Goal: Task Accomplishment & Management: Manage account settings

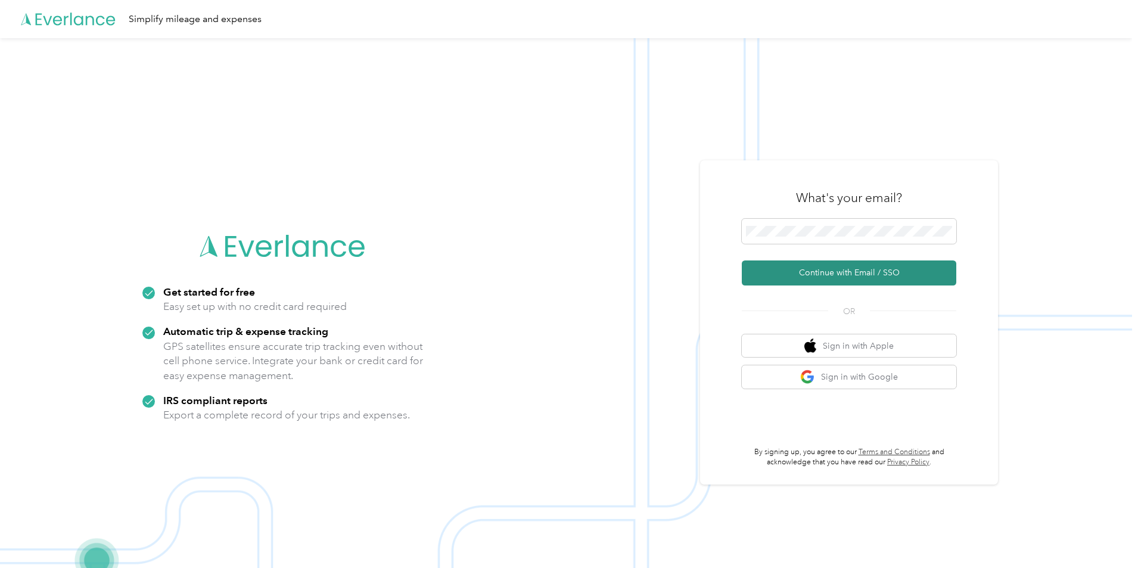
click at [831, 268] on button "Continue with Email / SSO" at bounding box center [849, 272] width 215 height 25
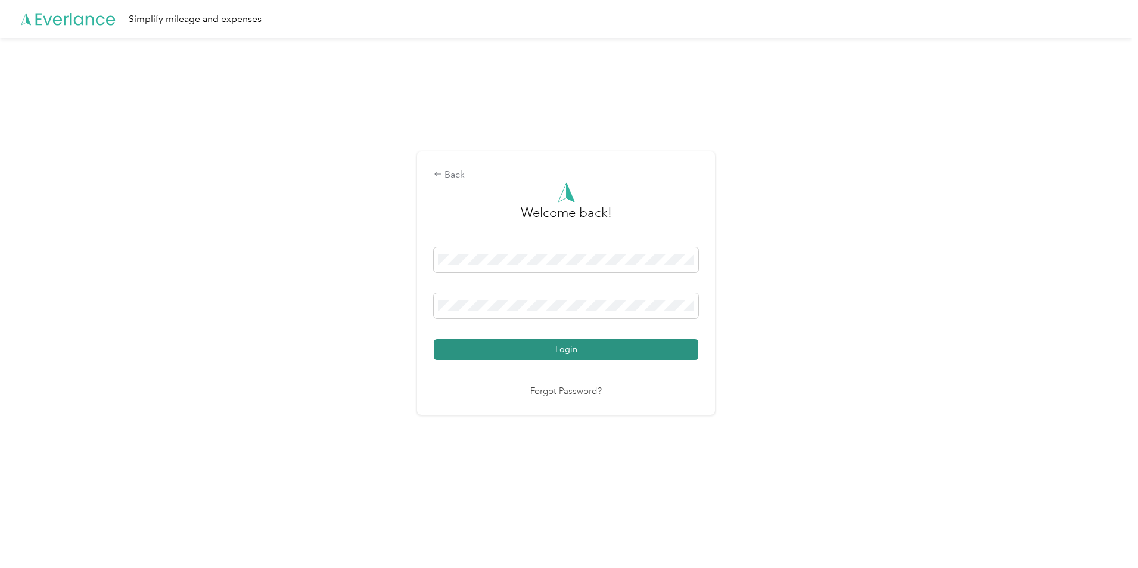
click at [507, 354] on button "Login" at bounding box center [566, 349] width 265 height 21
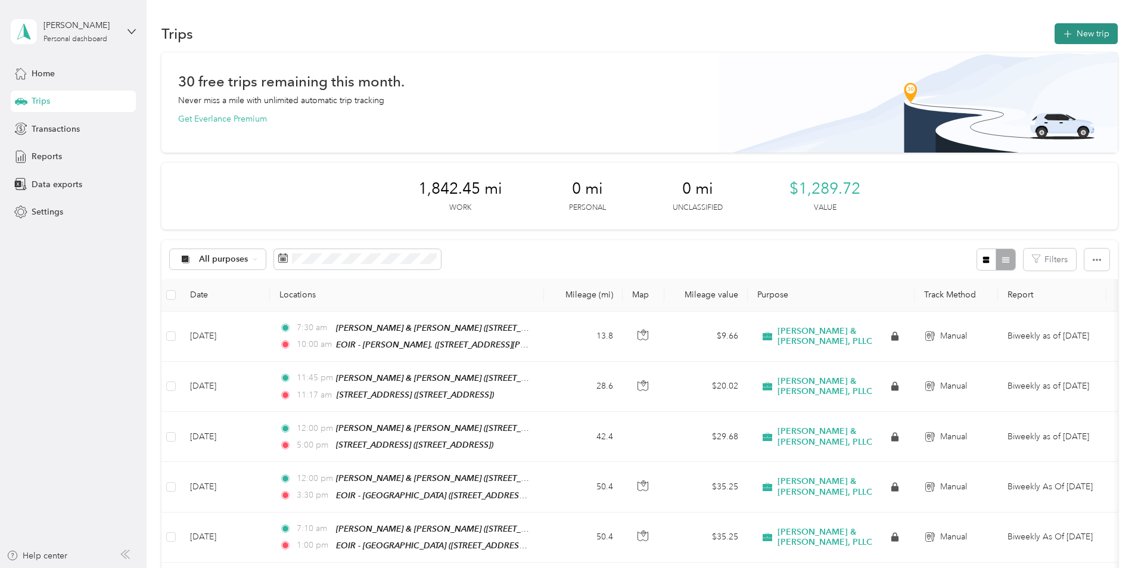
click at [1055, 29] on button "New trip" at bounding box center [1086, 33] width 63 height 21
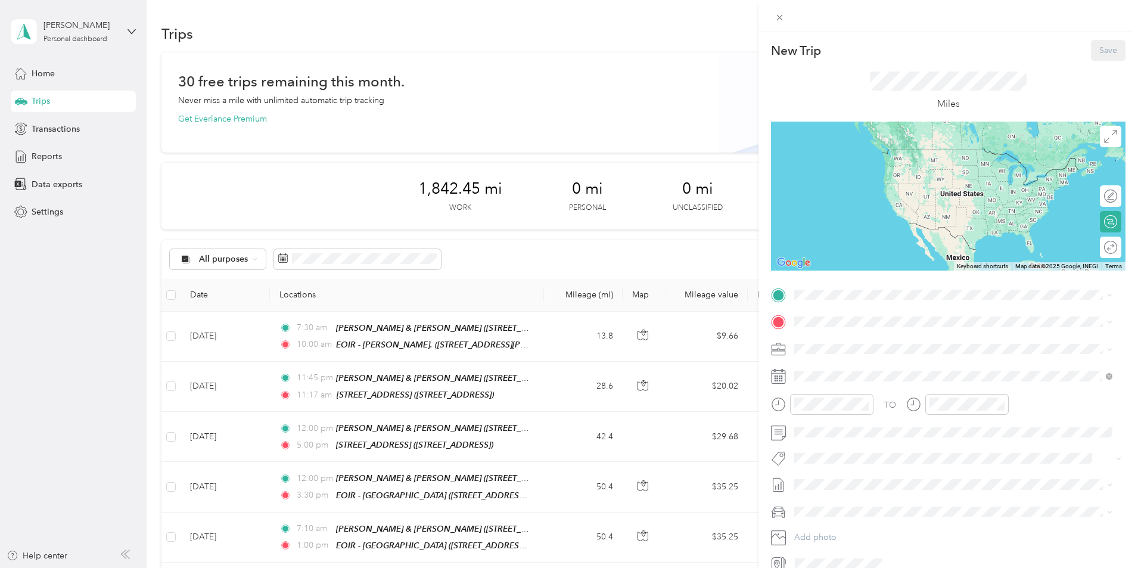
click at [48, 73] on div "New Trip Save This trip cannot be edited because it is either under review, app…" at bounding box center [569, 284] width 1138 height 568
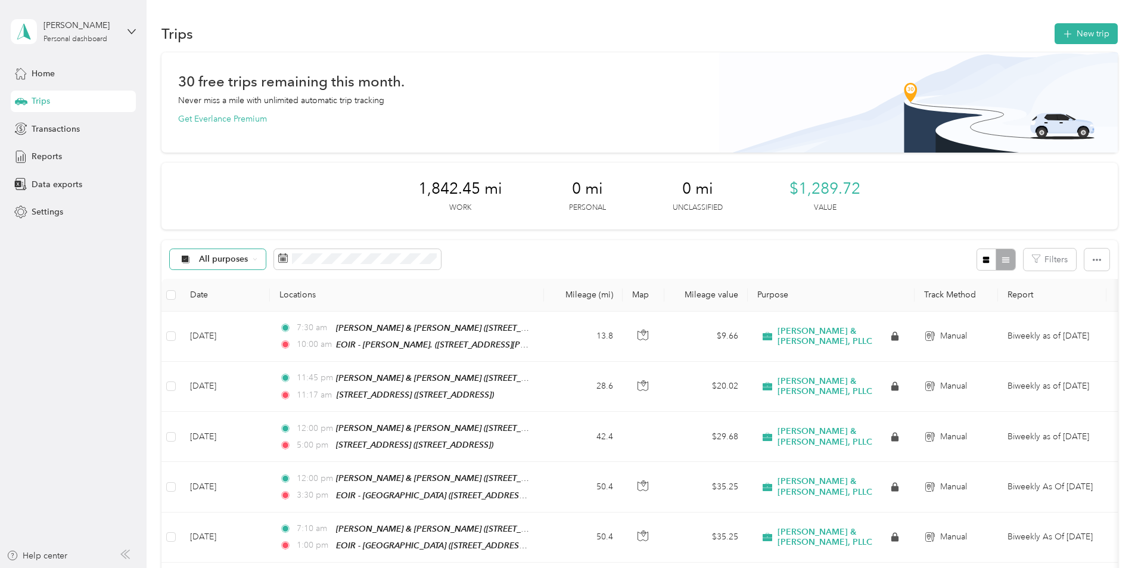
click at [257, 260] on icon at bounding box center [255, 259] width 5 height 5
click at [257, 260] on icon at bounding box center [255, 259] width 3 height 2
click at [977, 263] on div at bounding box center [996, 260] width 39 height 22
click at [52, 156] on span "Reports" at bounding box center [47, 156] width 30 height 13
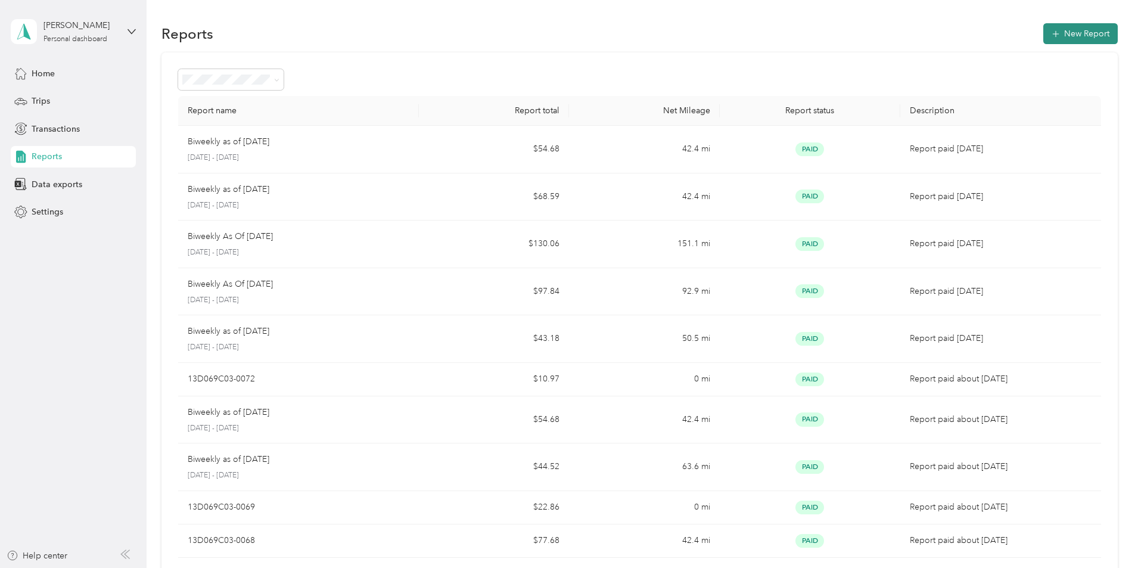
click at [1044, 33] on button "New Report" at bounding box center [1081, 33] width 74 height 21
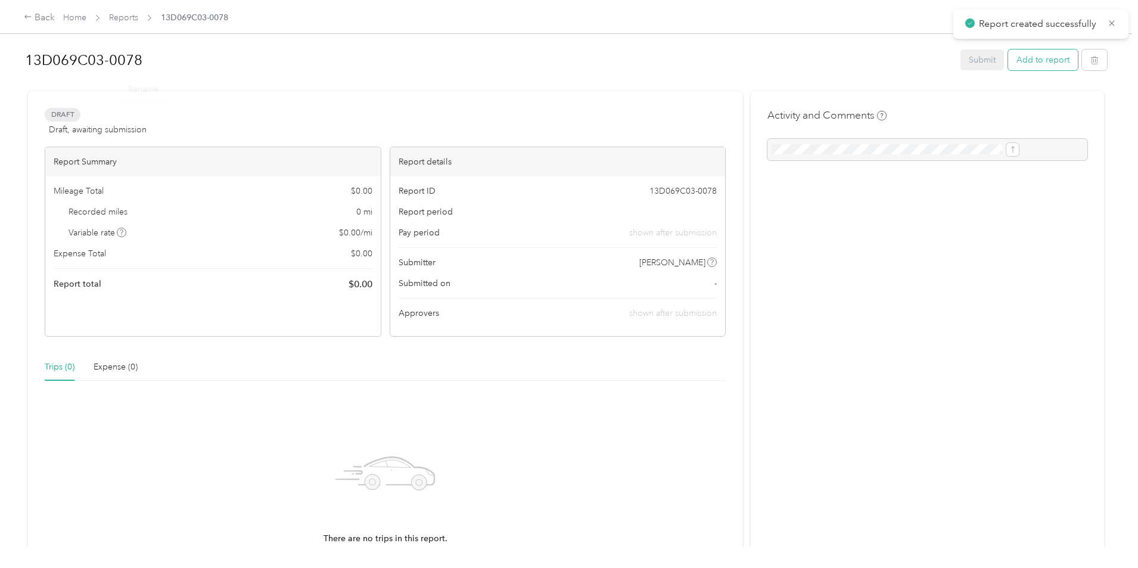
click at [1008, 55] on button "Add to report" at bounding box center [1043, 59] width 70 height 21
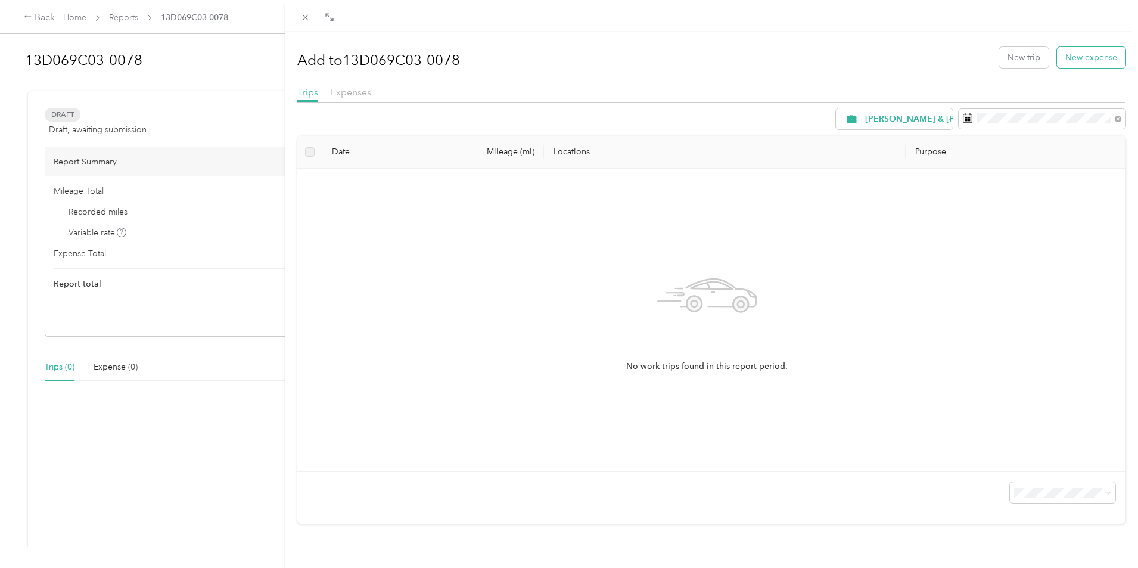
click at [1079, 57] on button "New expense" at bounding box center [1091, 57] width 69 height 21
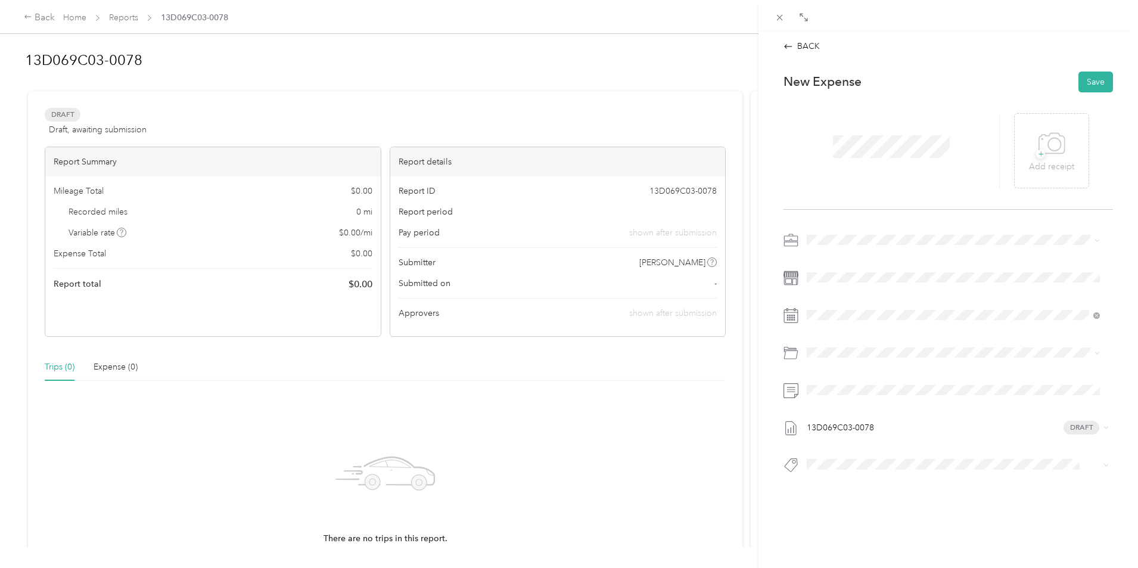
drag, startPoint x: 830, startPoint y: 325, endPoint x: 775, endPoint y: 338, distance: 57.0
click at [830, 325] on div "13D069C03-0078 Draft" at bounding box center [949, 356] width 330 height 251
click at [828, 308] on span at bounding box center [958, 315] width 311 height 19
click at [837, 321] on span at bounding box center [958, 315] width 311 height 19
click at [803, 306] on div at bounding box center [958, 315] width 311 height 19
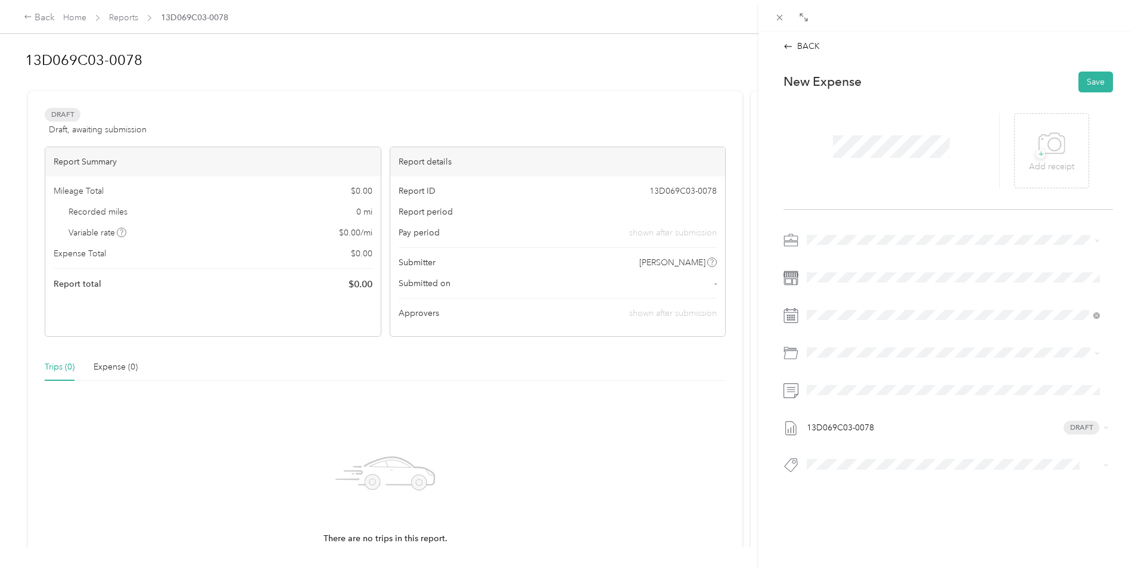
click at [795, 313] on icon at bounding box center [791, 315] width 15 height 15
click at [791, 316] on icon at bounding box center [791, 315] width 15 height 15
click at [797, 315] on icon at bounding box center [791, 315] width 15 height 15
click at [834, 383] on icon at bounding box center [837, 382] width 6 height 11
click at [858, 496] on div "26" at bounding box center [862, 499] width 15 height 15
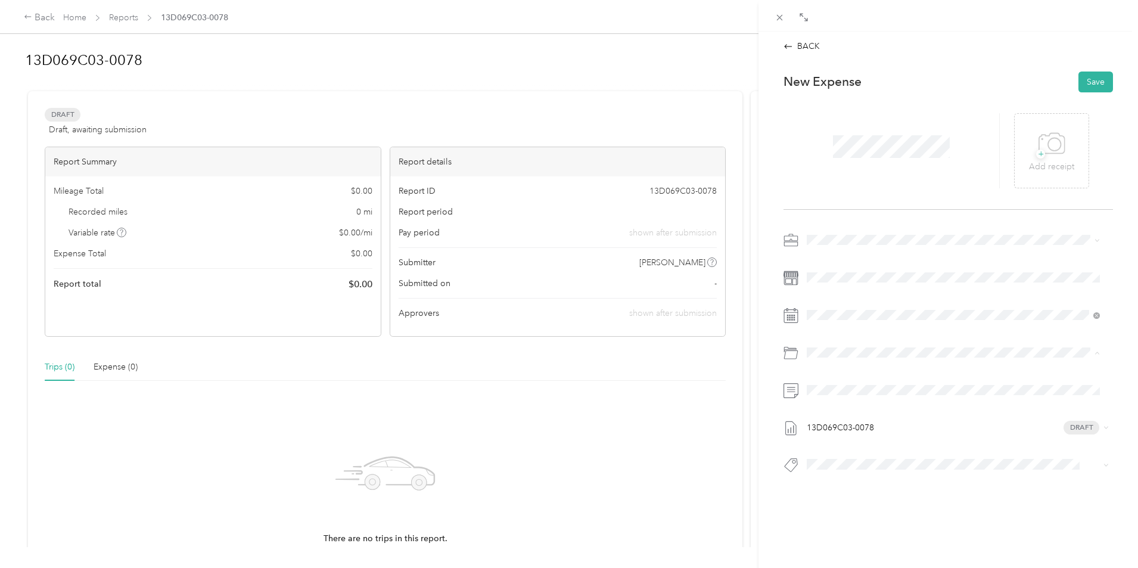
click at [839, 507] on span "Travel" at bounding box center [850, 506] width 22 height 10
click at [1089, 80] on button "Save" at bounding box center [1096, 82] width 35 height 21
